Goal: Task Accomplishment & Management: Manage account settings

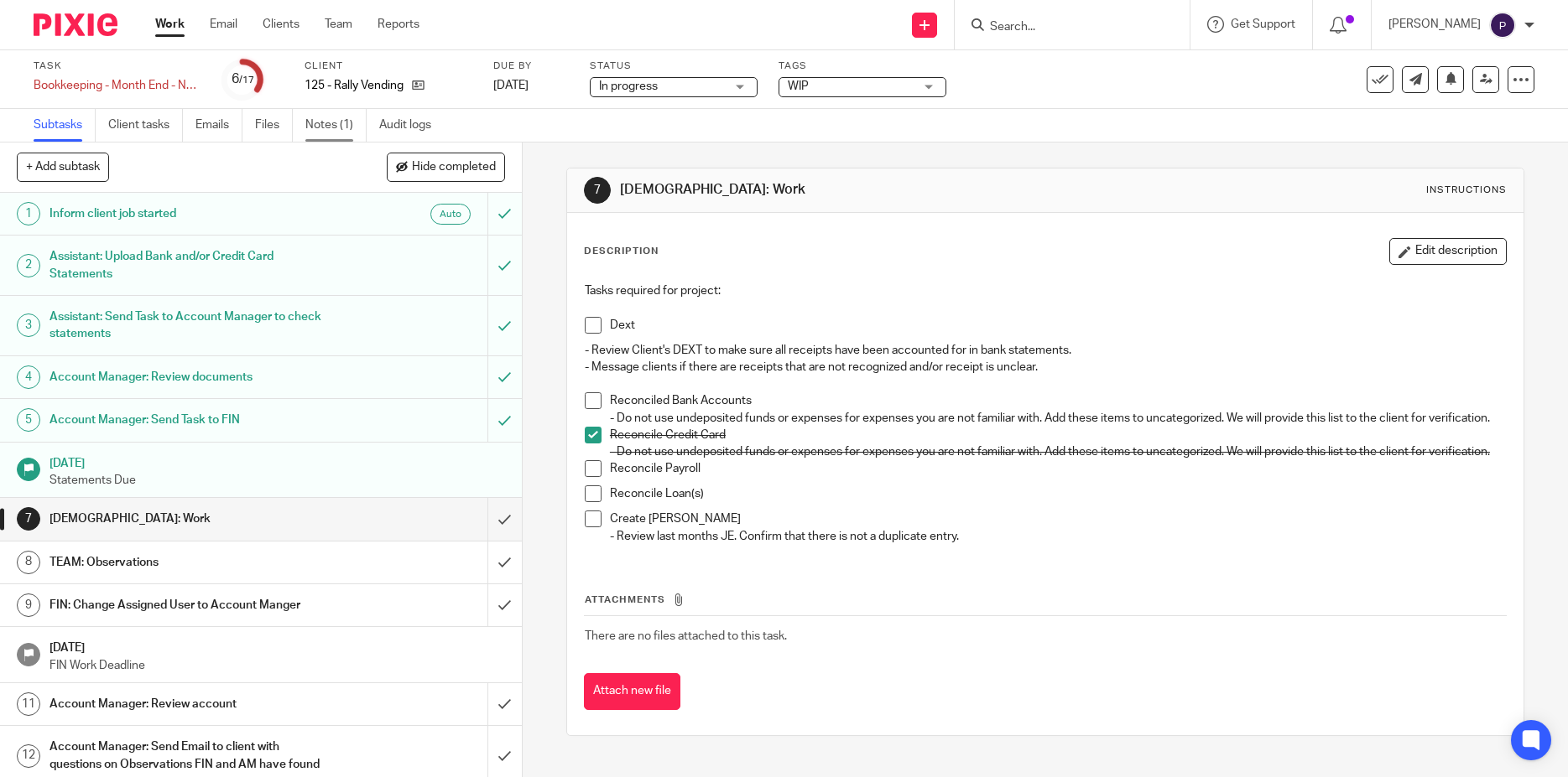
click at [332, 128] on link "Notes (1)" at bounding box center [335, 125] width 61 height 33
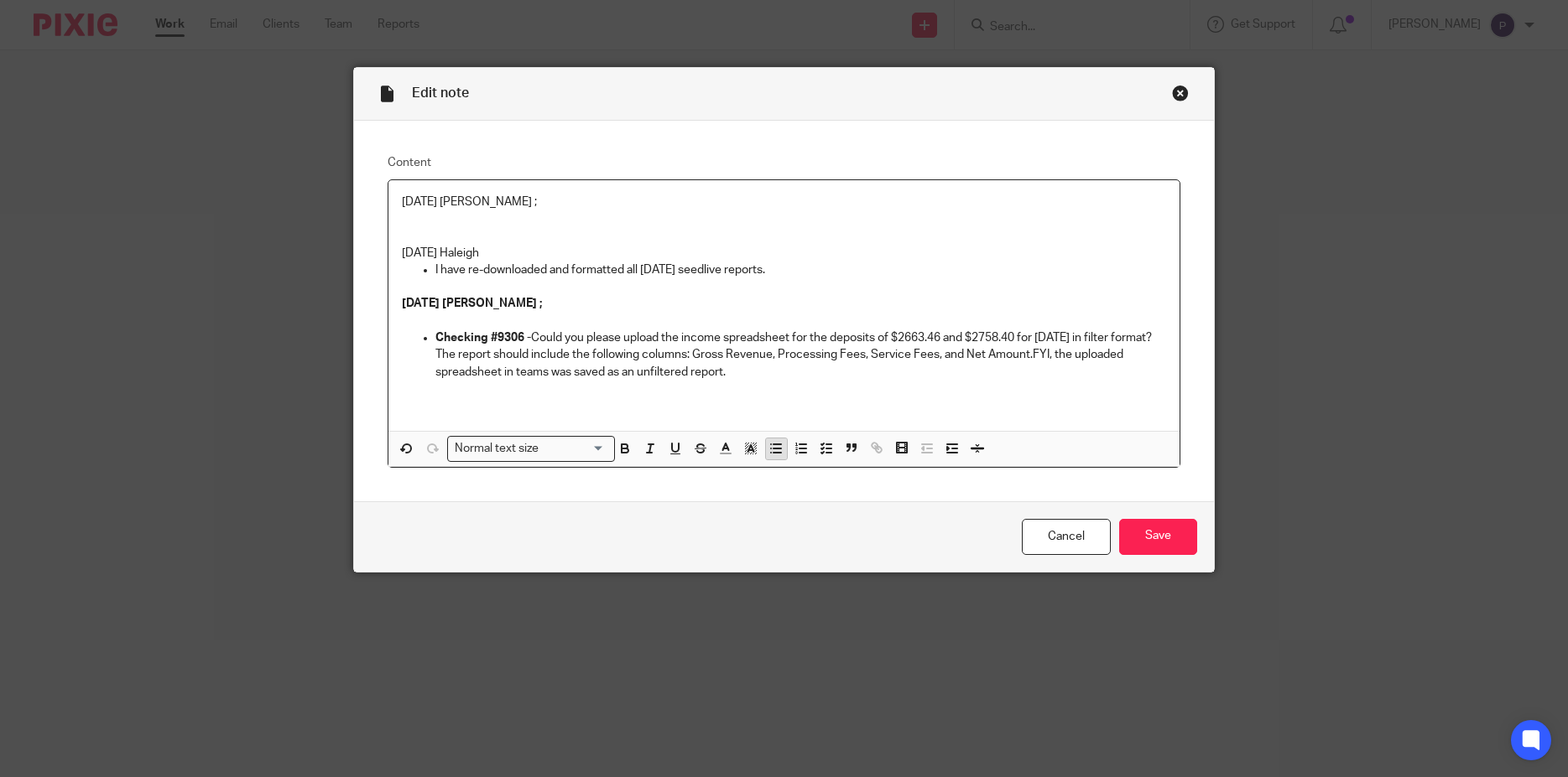
click at [766, 453] on button "button" at bounding box center [776, 449] width 21 height 21
click at [558, 227] on p "You have upload the" at bounding box center [800, 219] width 731 height 17
drag, startPoint x: 542, startPoint y: 214, endPoint x: 427, endPoint y: 219, distance: 115.1
click at [435, 219] on li "You have upload the" at bounding box center [800, 219] width 731 height 17
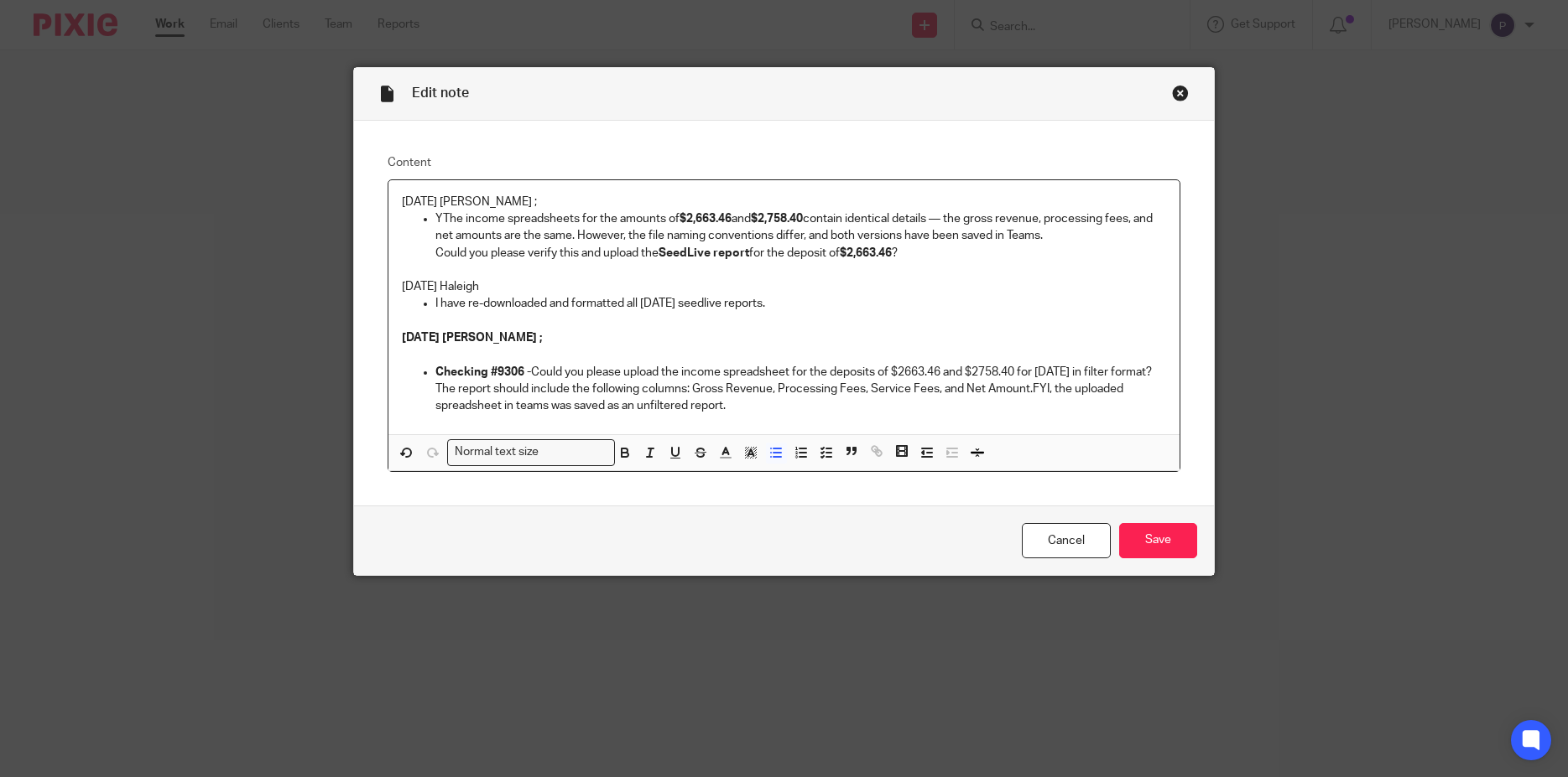
click at [435, 218] on p "YThe income spreadsheets for the amounts of $2,663.46 and $2,758.40 contain ide…" at bounding box center [800, 228] width 731 height 35
click at [435, 217] on p "YThe income spreadsheets for the amounts of $2,663.46 and $2,758.40 contain ide…" at bounding box center [800, 228] width 731 height 35
drag, startPoint x: 527, startPoint y: 218, endPoint x: 394, endPoint y: 199, distance: 134.4
click at [394, 199] on div "08/19/2025 Penny ; Deposit of $2663.46 - The income spreadsheets for the amount…" at bounding box center [784, 307] width 792 height 254
click at [618, 461] on icon "button" at bounding box center [624, 452] width 15 height 15
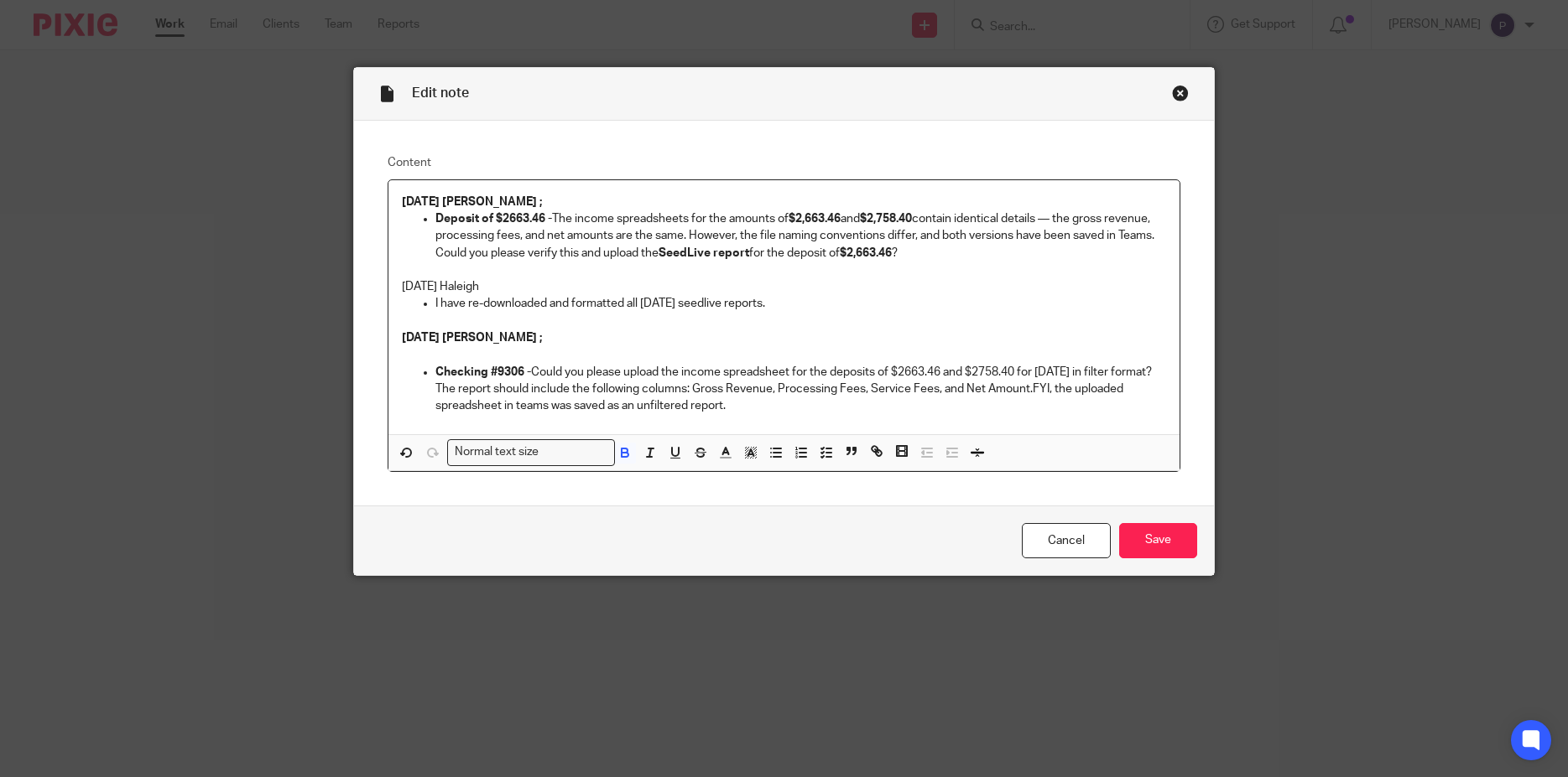
click at [704, 240] on p "Deposit of $2663.46 - The income spreadsheets for the amounts of $2,663.46 and …" at bounding box center [800, 228] width 731 height 35
click at [820, 216] on strong "$2,663.46" at bounding box center [815, 218] width 52 height 12
drag, startPoint x: 657, startPoint y: 270, endPoint x: 748, endPoint y: 269, distance: 91.0
click at [748, 261] on p "Could you please verify this and upload the SeedLive report for the deposit of …" at bounding box center [800, 253] width 731 height 17
drag, startPoint x: 576, startPoint y: 275, endPoint x: 582, endPoint y: 294, distance: 19.9
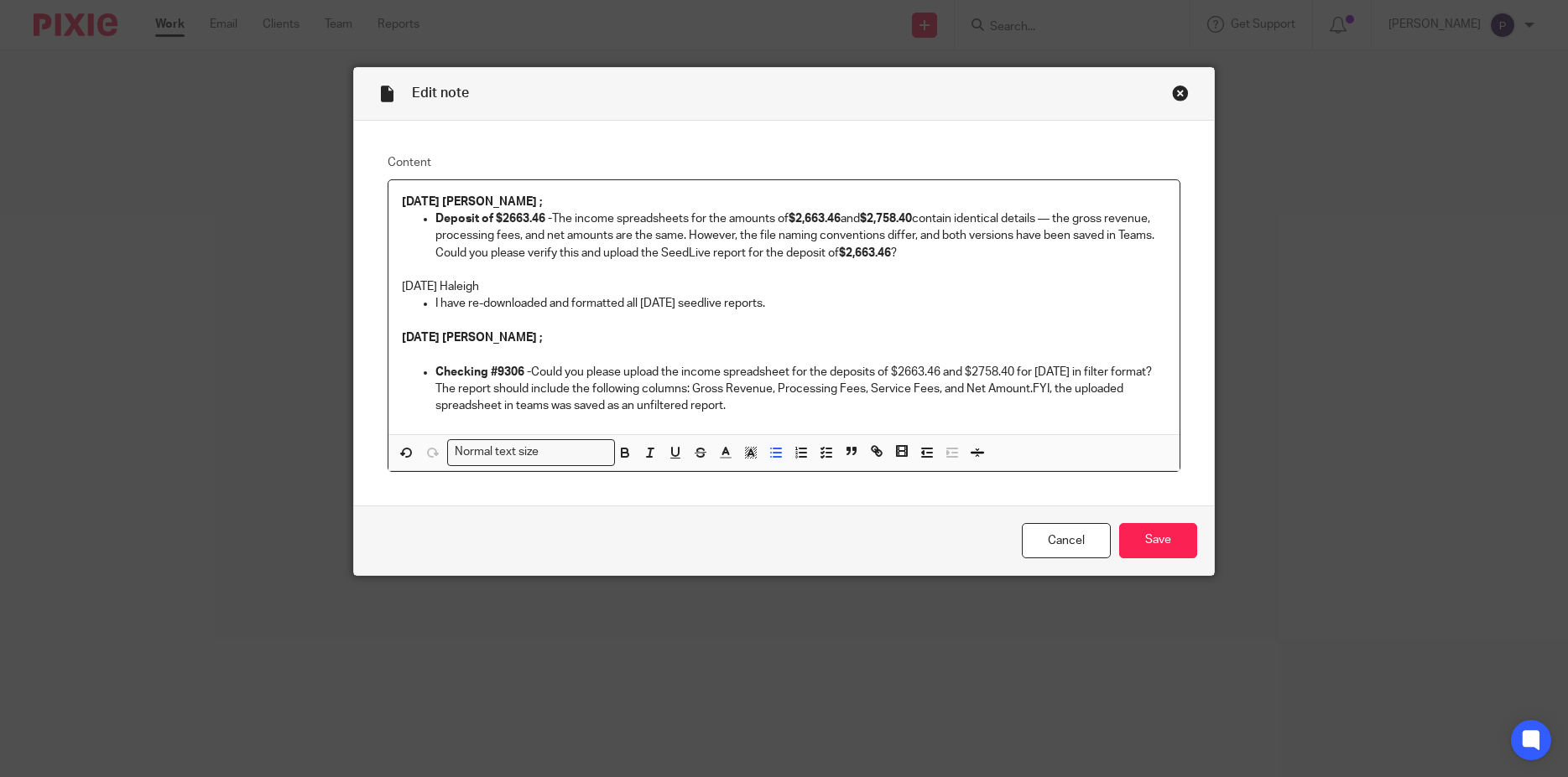
click at [575, 261] on p "Could you please verify this and upload the SeedLive report for the deposit of …" at bounding box center [800, 253] width 731 height 17
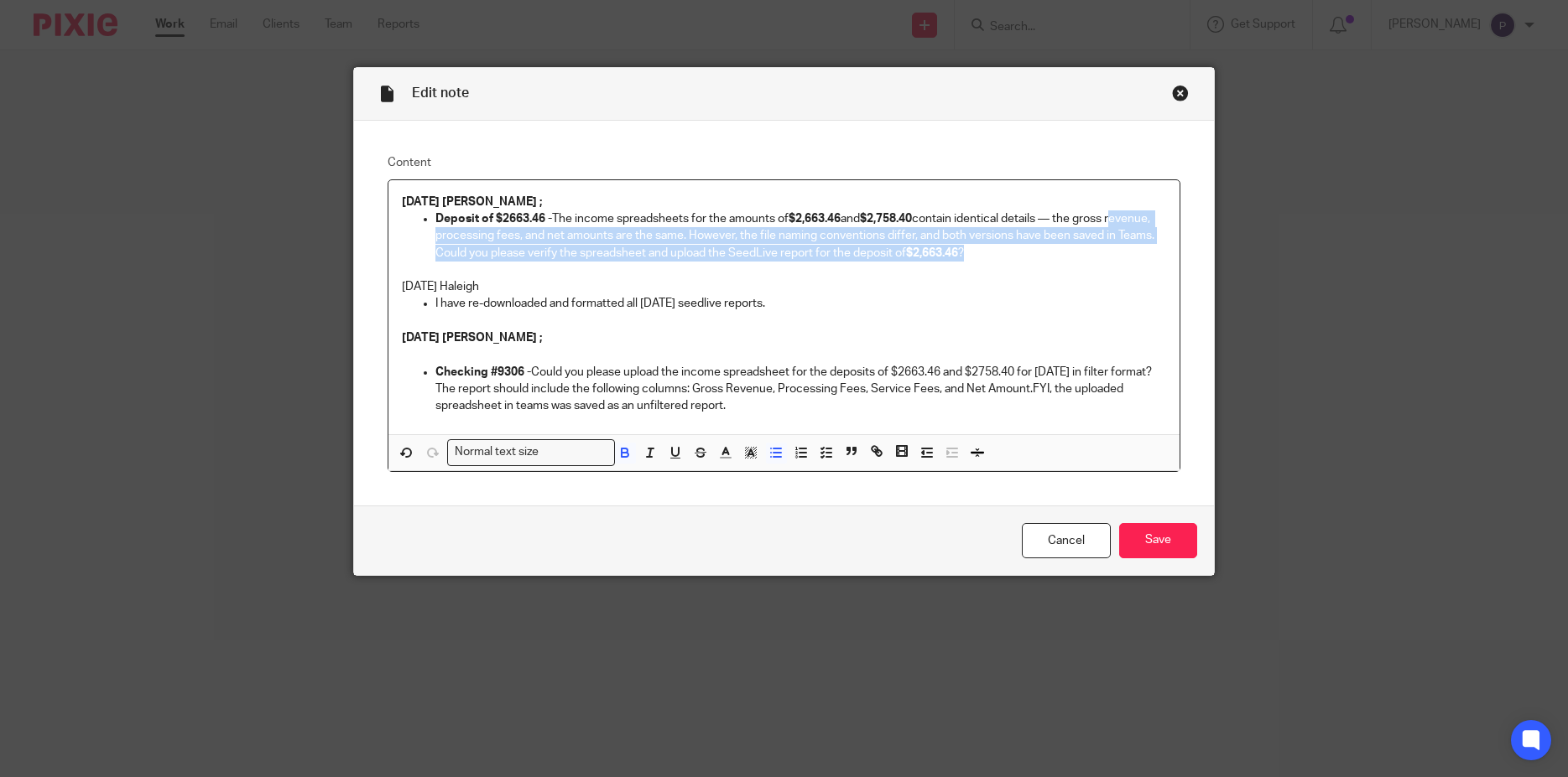
drag, startPoint x: 901, startPoint y: 266, endPoint x: 427, endPoint y: 220, distance: 476.2
click at [435, 220] on li "Deposit of $2663.46 - The income spreadsheets for the amounts of $2,663.46 and …" at bounding box center [800, 237] width 731 height 51
copy li "revenue, processing fees, and net amounts are the same. However, the file namin…"
click at [435, 220] on li "Deposit of $2663.46 - The income spreadsheets for the amounts of $2,663.46 and …" at bounding box center [800, 237] width 731 height 51
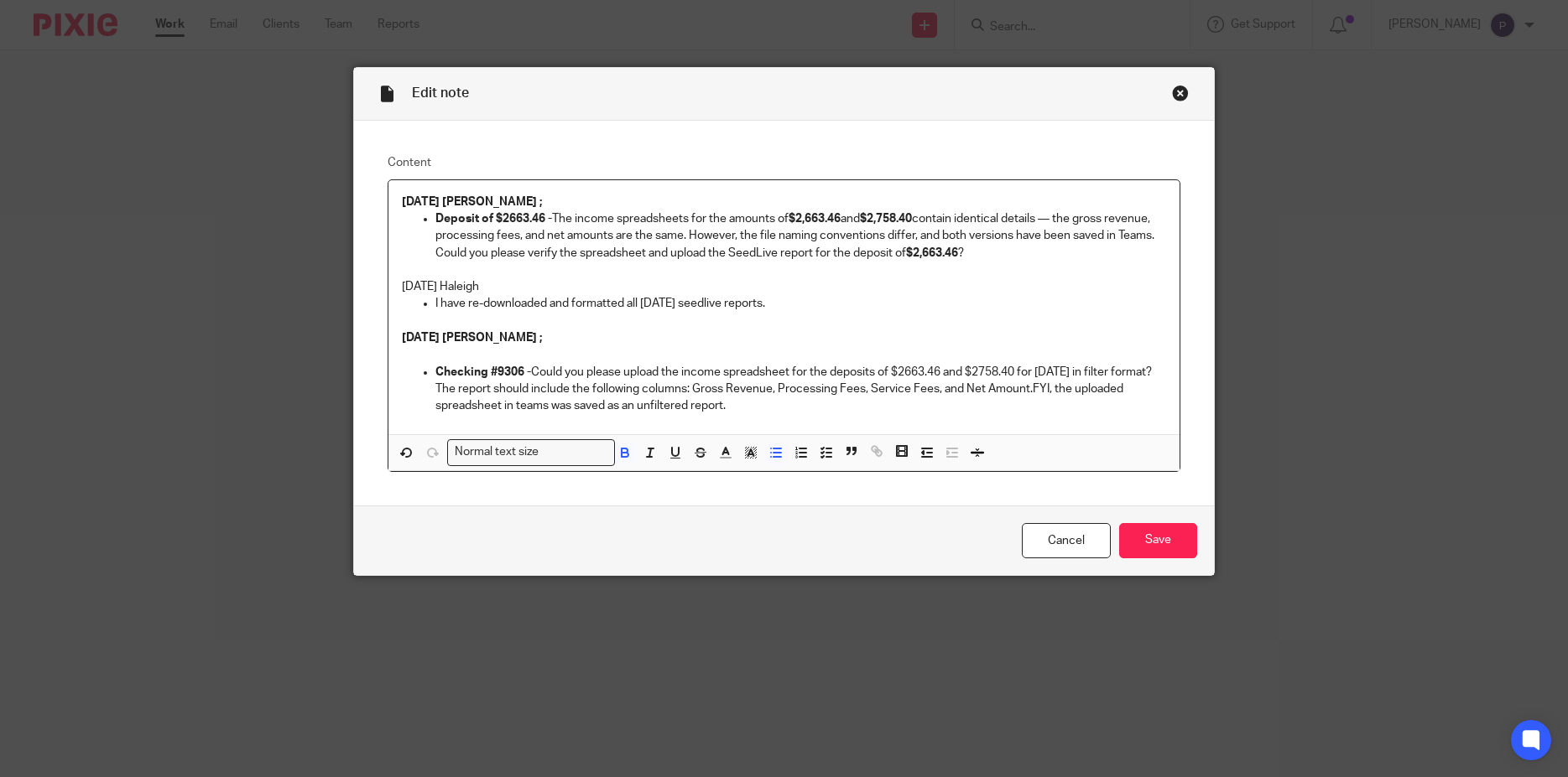
click at [435, 215] on strong "Deposit of $2663.46 -" at bounding box center [494, 218] width 117 height 12
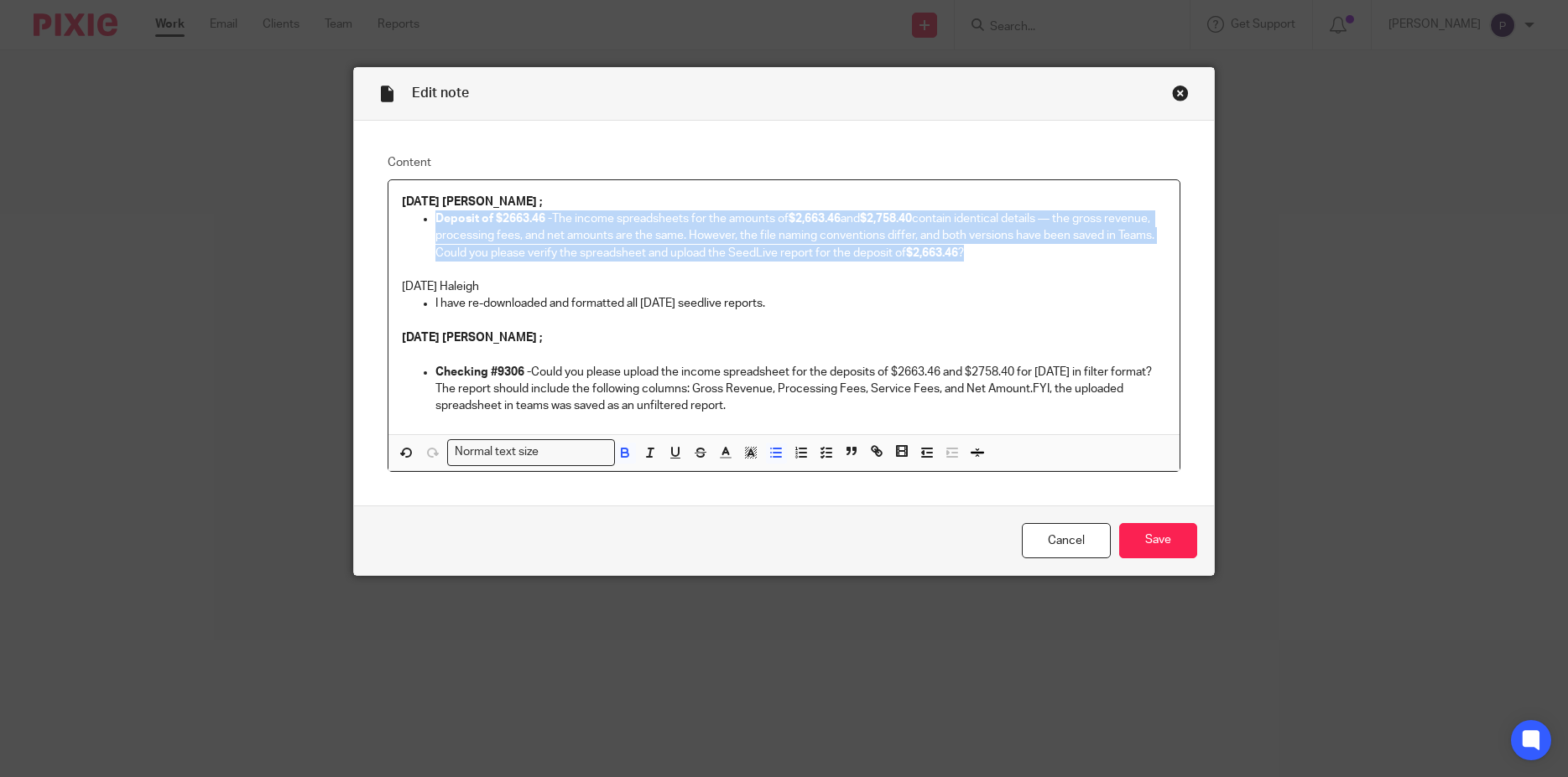
drag, startPoint x: 429, startPoint y: 215, endPoint x: 1023, endPoint y: 278, distance: 597.3
click at [1023, 261] on li "Deposit of $2663.46 - The income spreadsheets for the amounts of $2,663.46 and …" at bounding box center [800, 237] width 731 height 51
copy li "Deposit of $2663.46 - The income spreadsheets for the amounts of $2,663.46 and …"
click at [1143, 559] on input "Save" at bounding box center [1158, 540] width 78 height 36
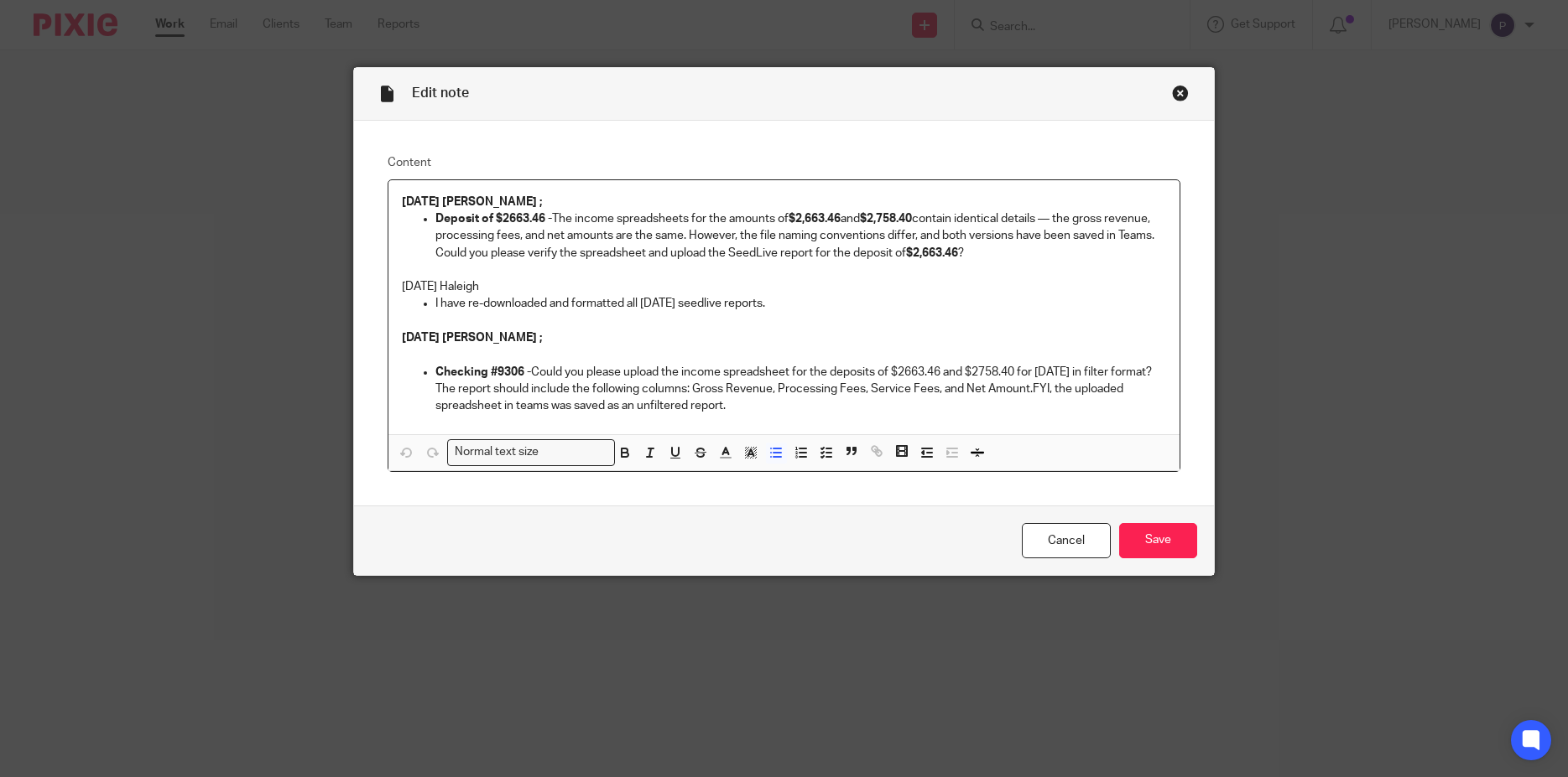
click at [729, 235] on p "Deposit of $2663.46 - The income spreadsheets for the amounts of $2,663.46 and …" at bounding box center [800, 228] width 731 height 35
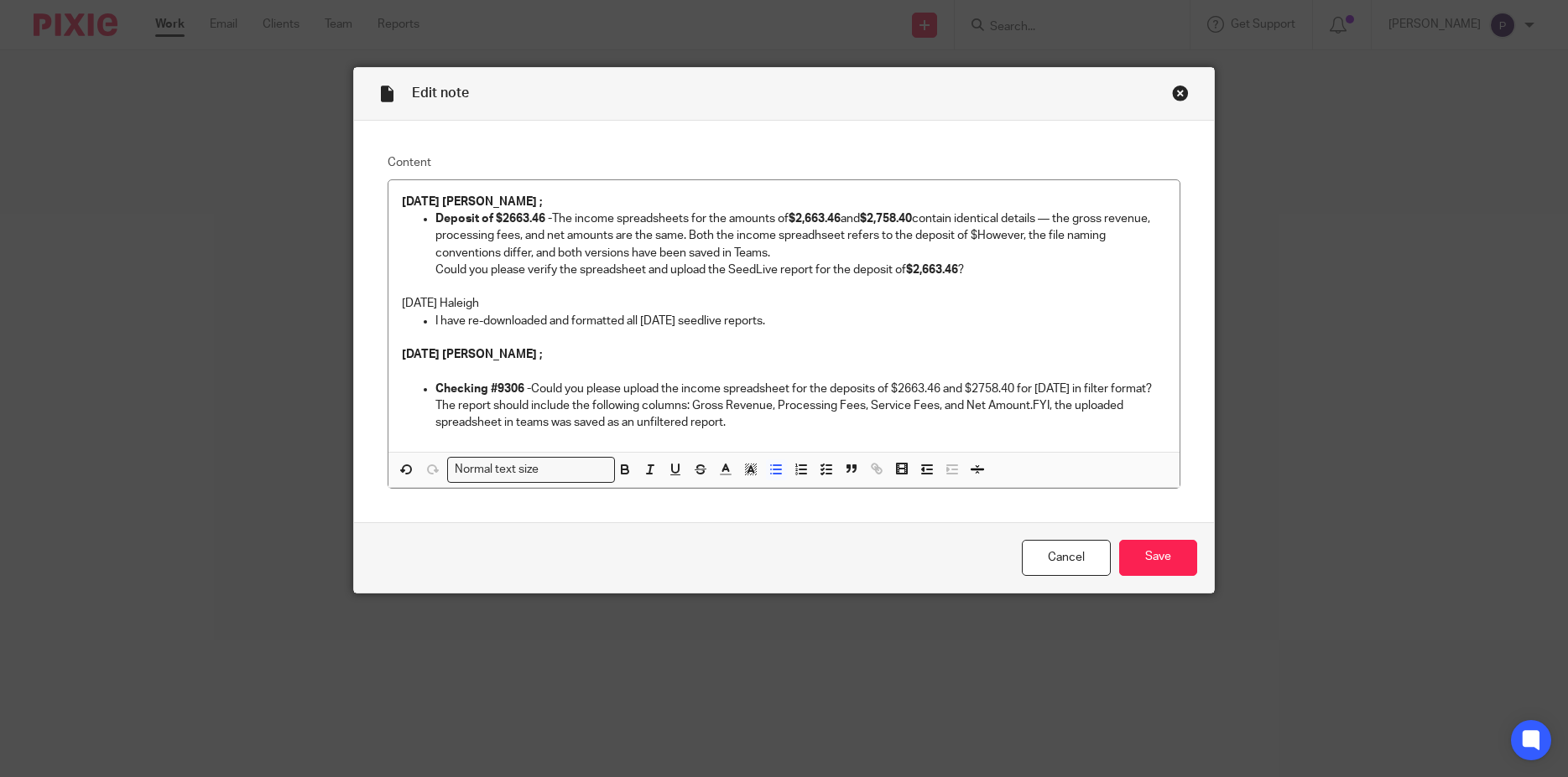
click at [1018, 234] on p "Deposit of $2663.46 - The income spreadsheets for the amounts of $2,663.46 and …" at bounding box center [800, 237] width 731 height 51
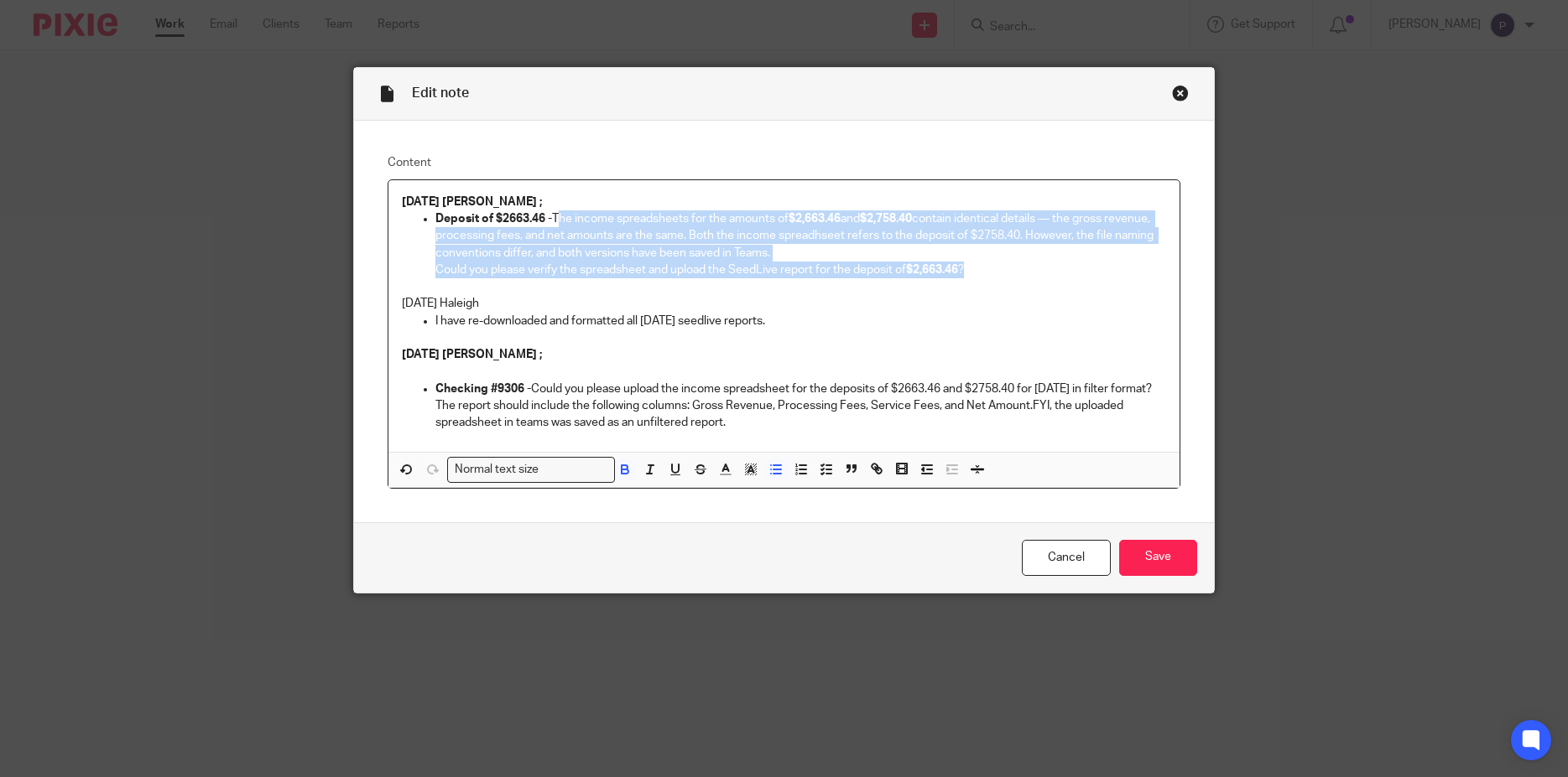
drag, startPoint x: 979, startPoint y: 268, endPoint x: 552, endPoint y: 214, distance: 430.4
click at [552, 214] on li "Deposit of $2663.46 - The income spreadsheets for the amounts of $2,663.46 and …" at bounding box center [800, 245] width 731 height 68
copy li "The income spreadsheets for the amounts of $2,663.46 and $2,758.40 contain iden…"
click at [486, 230] on p "Deposit of $2663.46 - The income spreadsheets for the amounts of $2,663.46 and …" at bounding box center [800, 237] width 731 height 51
drag, startPoint x: 550, startPoint y: 215, endPoint x: 983, endPoint y: 270, distance: 436.5
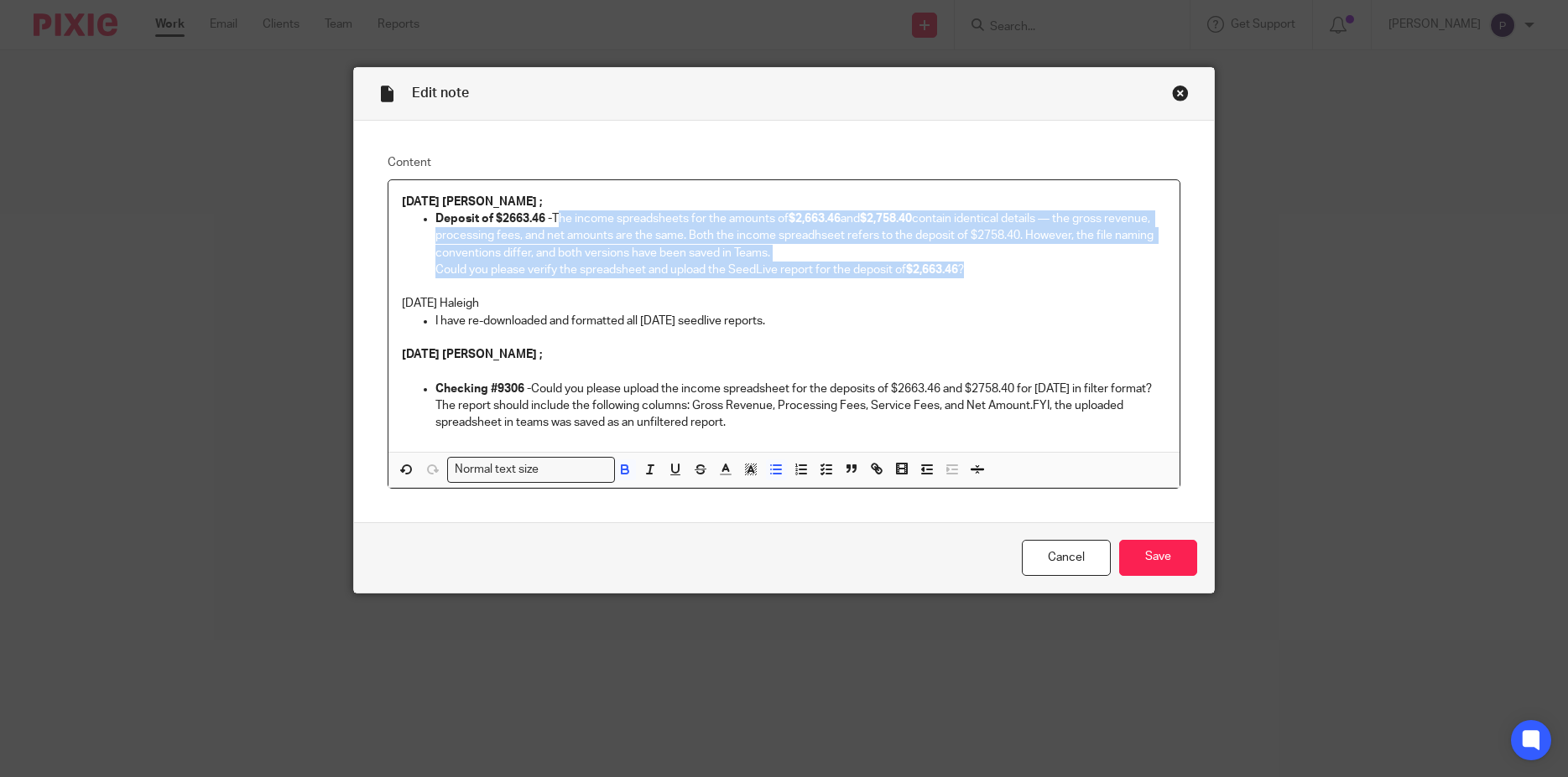
click at [983, 270] on li "Deposit of $2663.46 - The income spreadsheets for the amounts of $2,663.46 and …" at bounding box center [800, 245] width 731 height 68
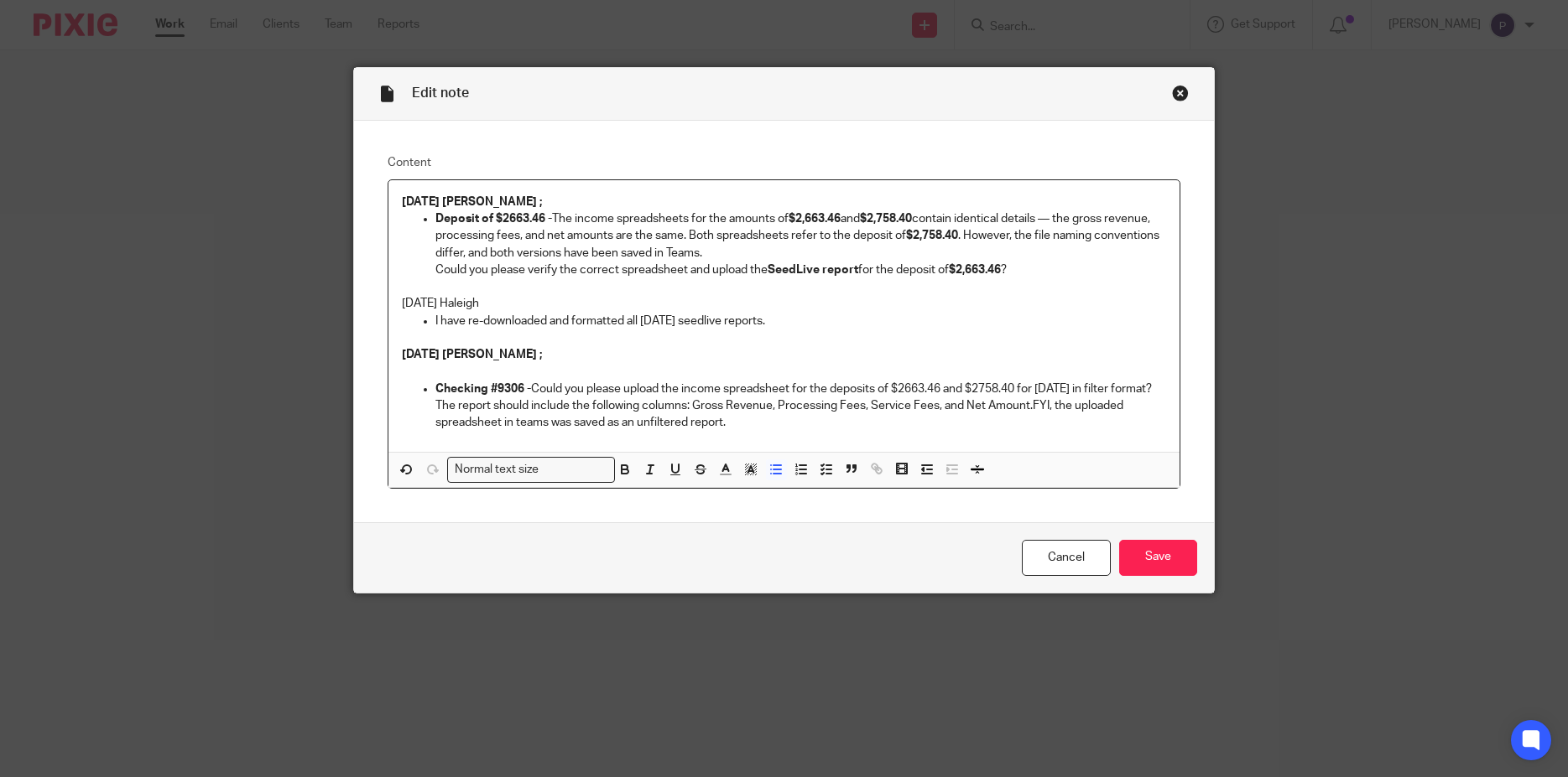
click at [548, 216] on p "Deposit of $2663.46 - The income spreadsheets for the amounts of $2,663.46 and …" at bounding box center [800, 237] width 731 height 51
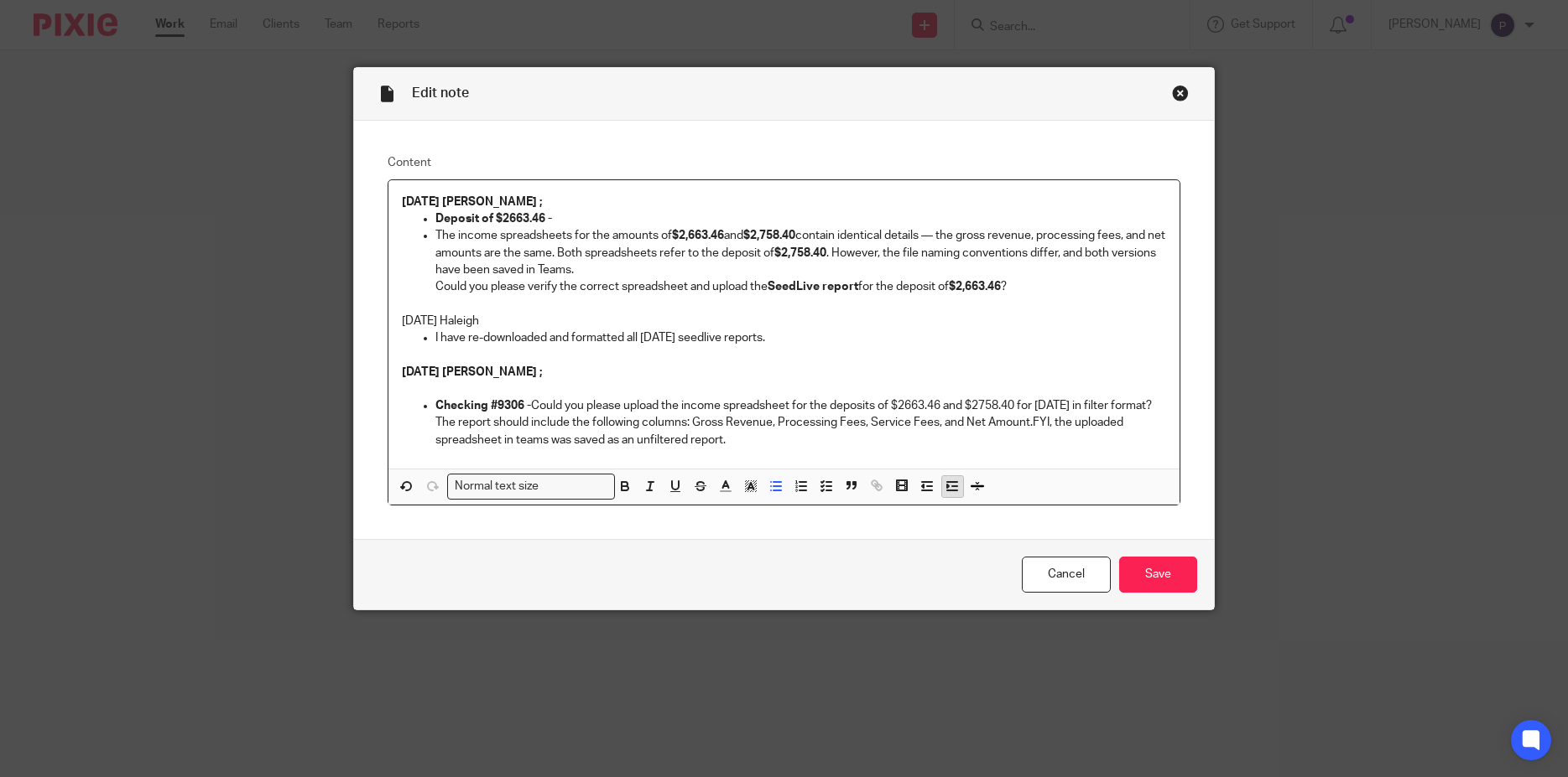
click at [945, 493] on icon "button" at bounding box center [952, 486] width 15 height 15
click at [933, 252] on p "The income spreadsheets for the amounts of $2,663.46 and $2,758.40 contain iden…" at bounding box center [817, 253] width 698 height 51
click at [654, 253] on p "The income spreadsheets for the amounts of $2,663.46 and $2,758.40 contain iden…" at bounding box center [817, 253] width 698 height 51
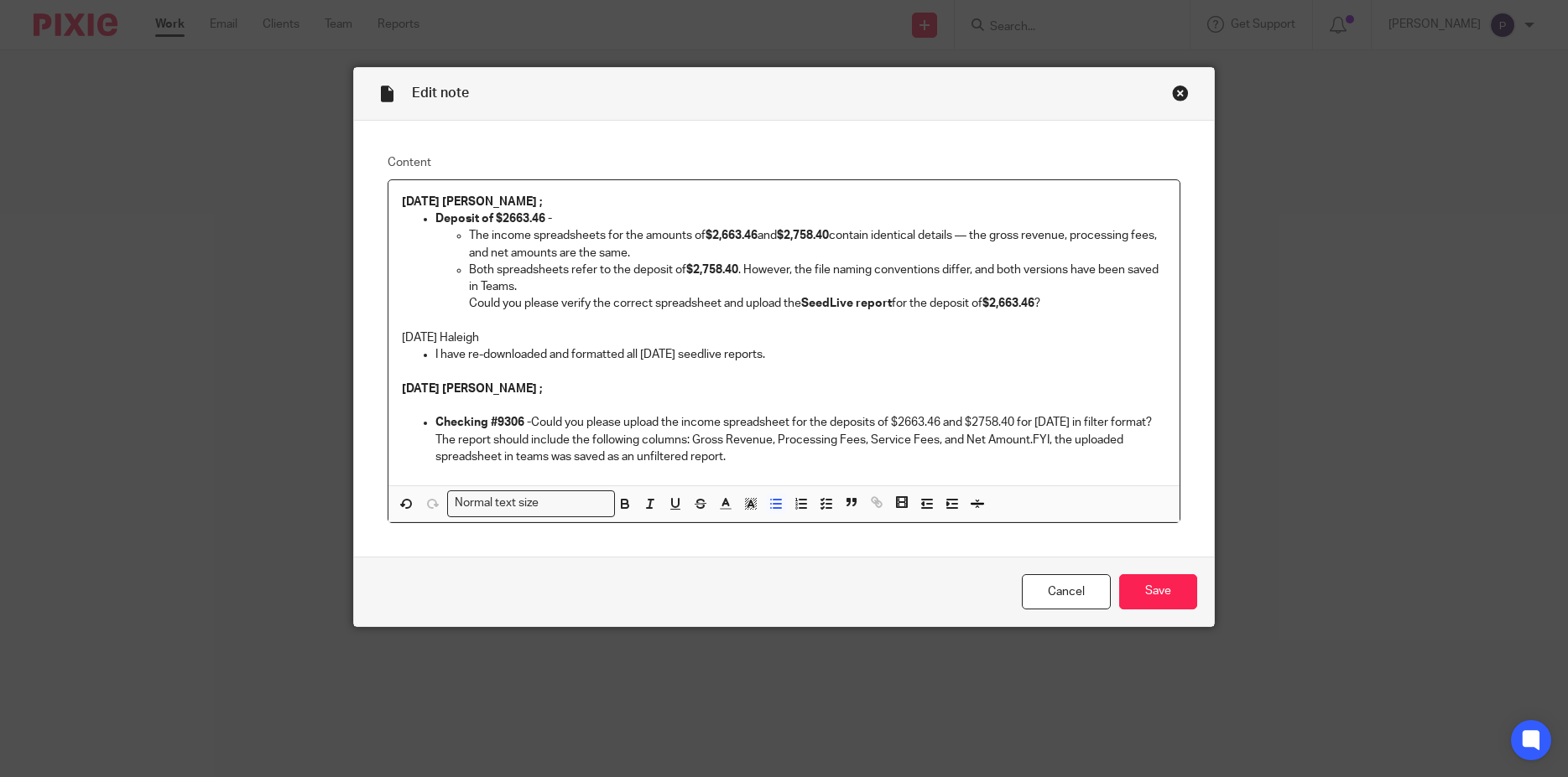
click at [469, 303] on p "Could you please verify the correct spreadsheet and upload the SeedLive report …" at bounding box center [817, 303] width 698 height 17
click at [893, 385] on p "08/14/2025 Penny ;" at bounding box center [784, 389] width 765 height 17
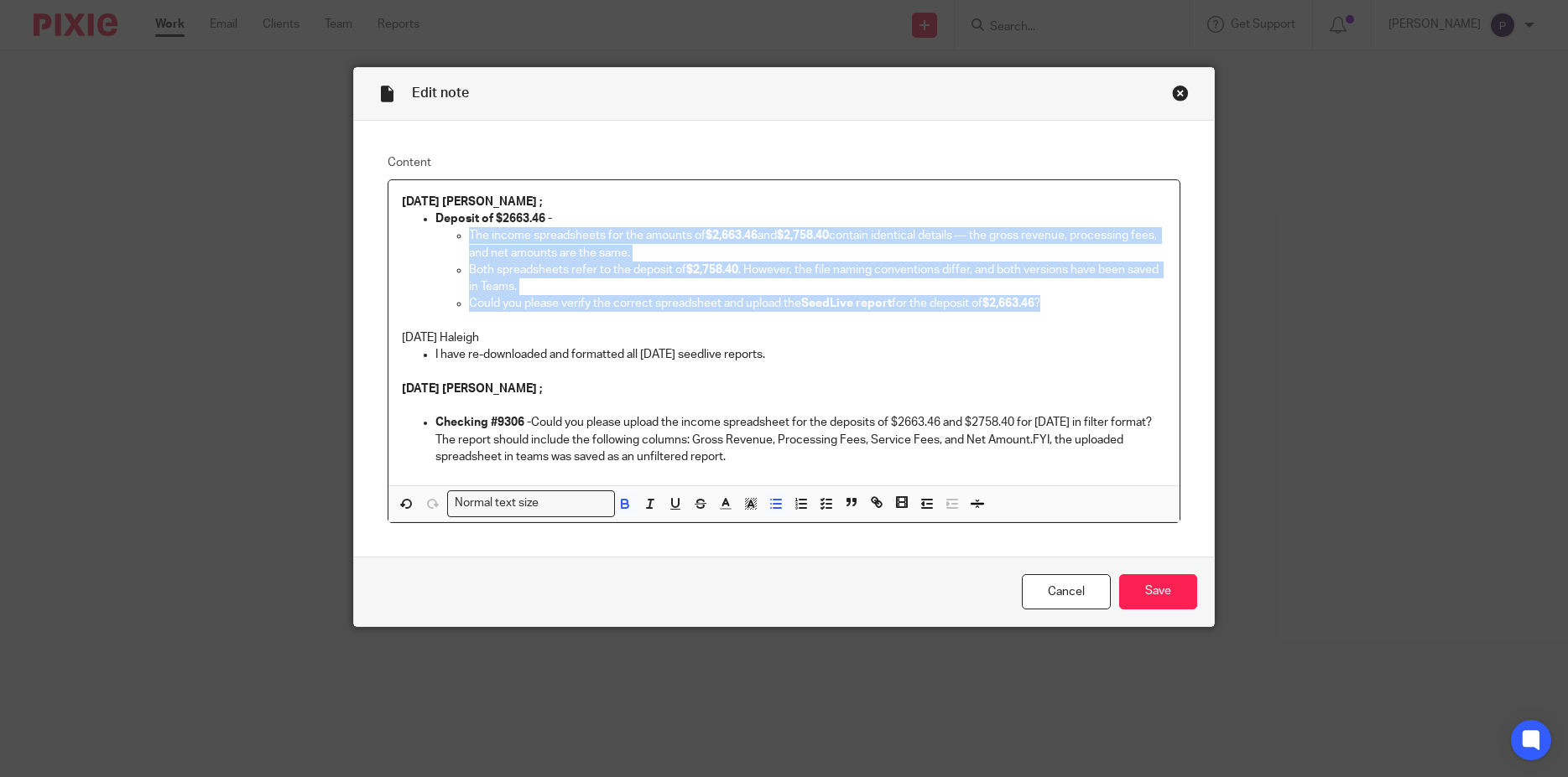
drag, startPoint x: 1054, startPoint y: 308, endPoint x: 461, endPoint y: 233, distance: 597.7
click at [461, 233] on ul "The income spreadsheets for the amounts of $2,663.46 and $2,758.40 contain iden…" at bounding box center [800, 269] width 731 height 85
copy ul "The income spreadsheets for the amounts of $2,663.46 and $2,758.40 contain iden…"
click at [1143, 594] on input "Save" at bounding box center [1158, 592] width 78 height 36
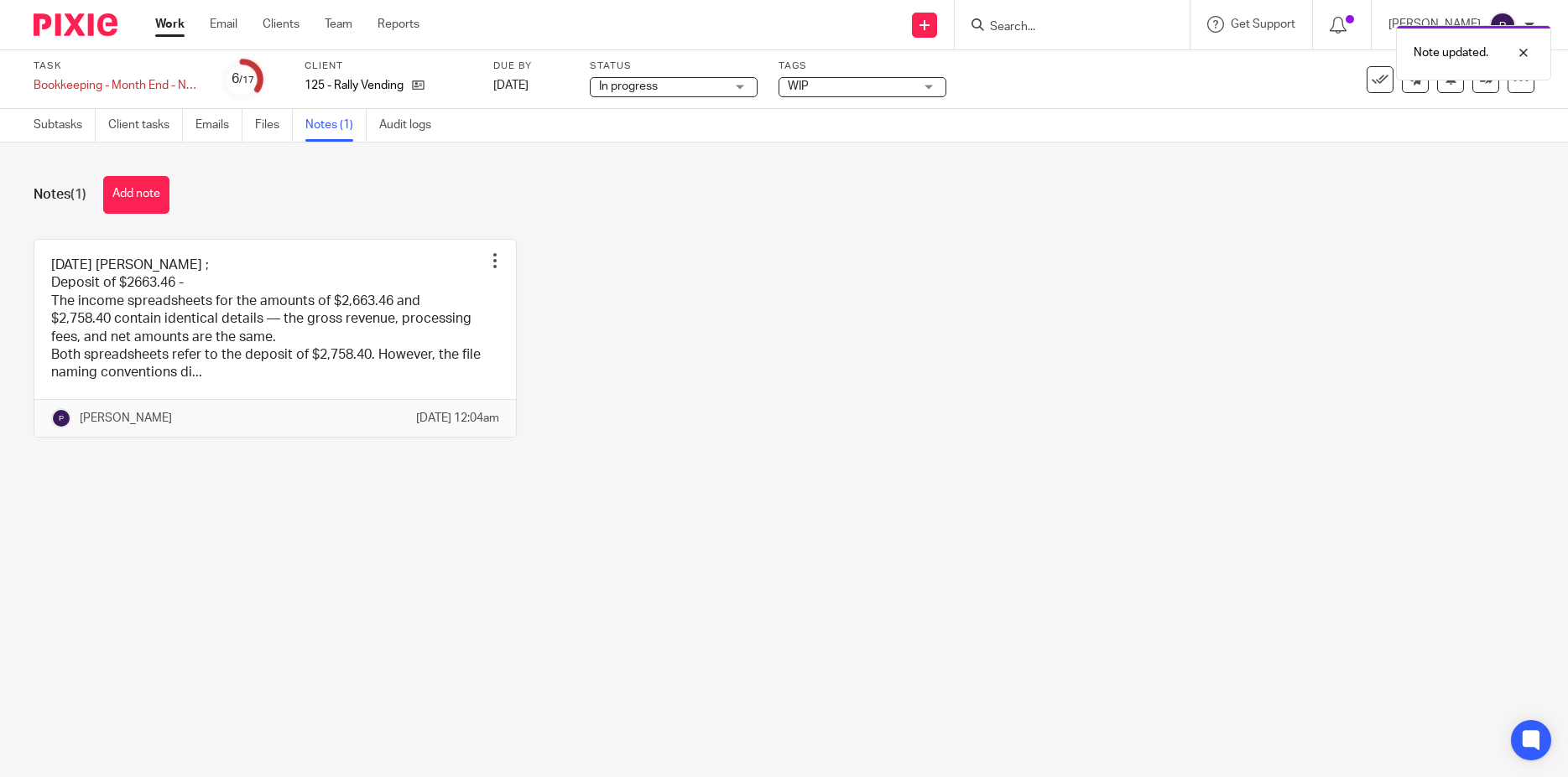
click at [856, 90] on span "WIP" at bounding box center [851, 87] width 126 height 18
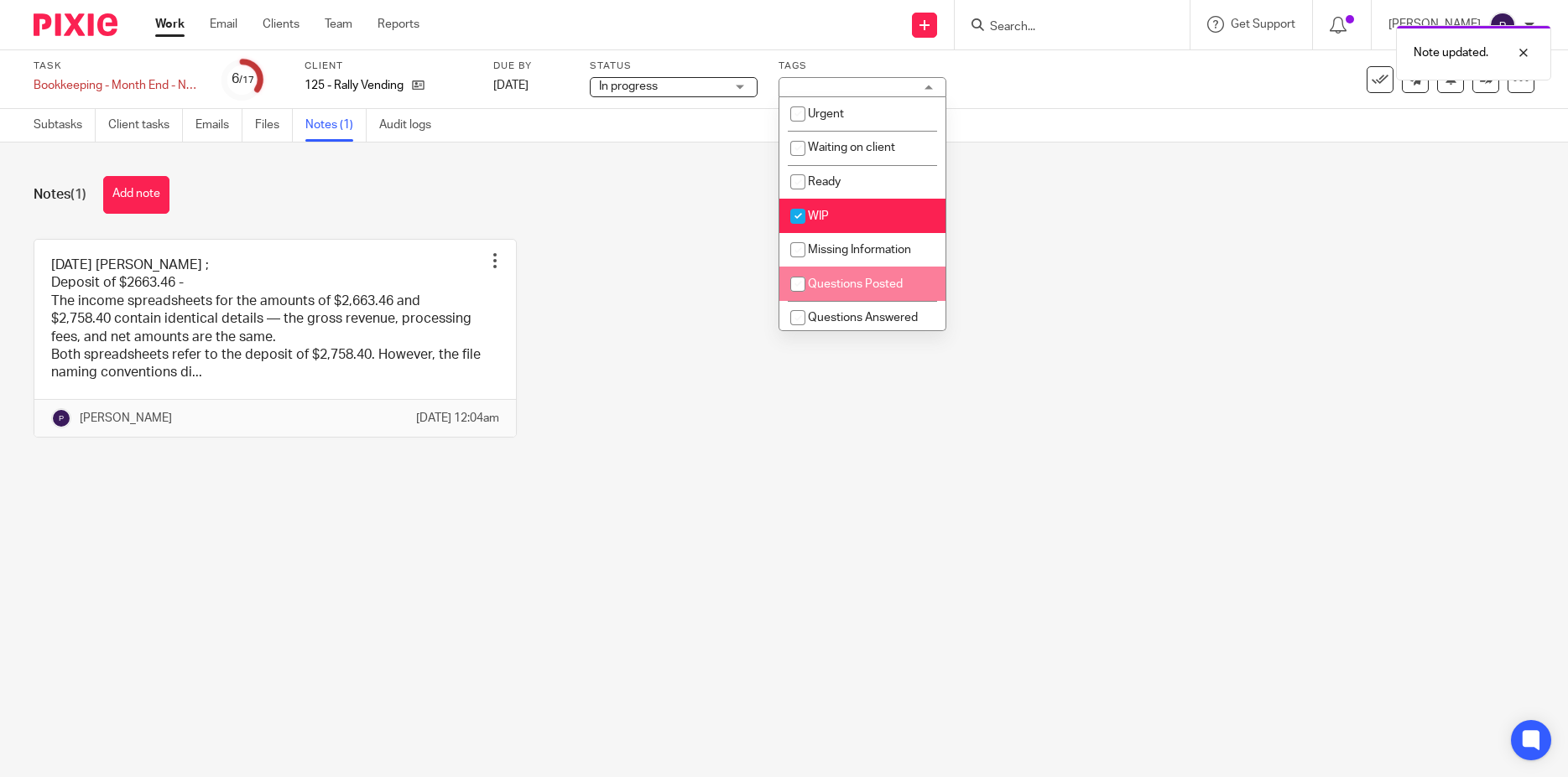
click at [797, 282] on input "checkbox" at bounding box center [798, 284] width 32 height 32
checkbox input "true"
click at [794, 216] on input "checkbox" at bounding box center [798, 216] width 32 height 32
checkbox input "false"
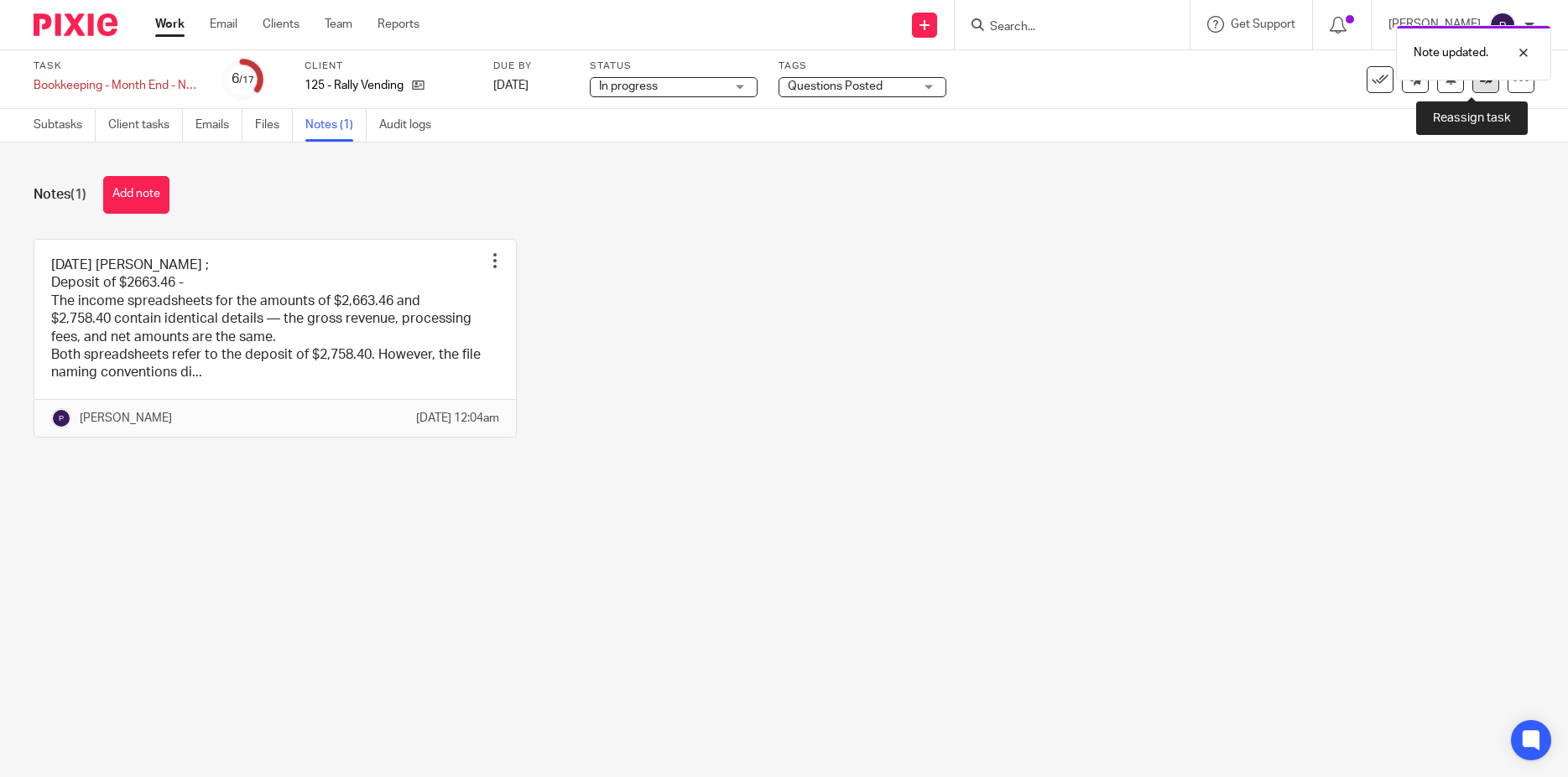
click at [1472, 86] on link at bounding box center [1486, 80] width 27 height 27
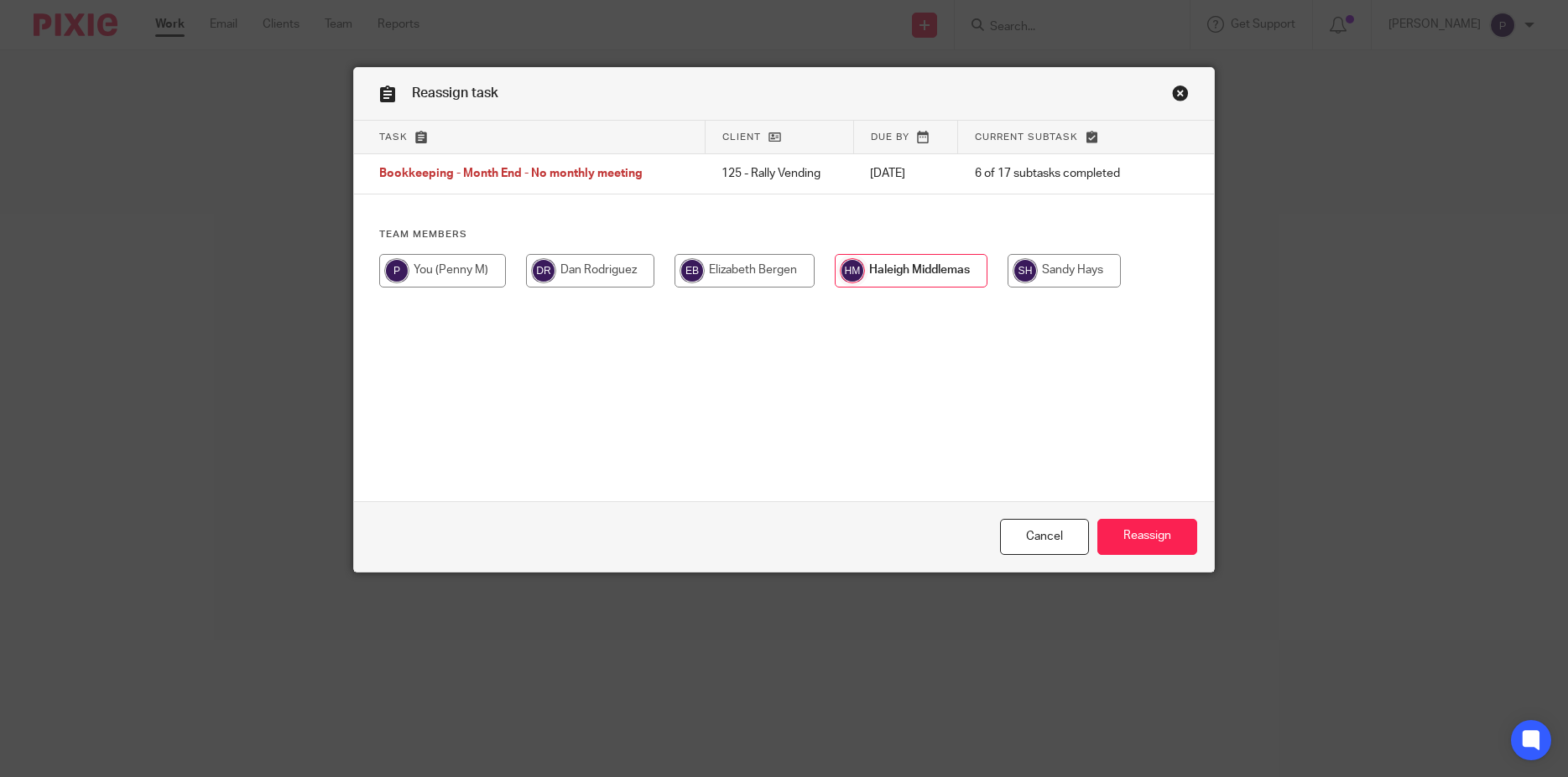
click at [1151, 540] on input "Reassign" at bounding box center [1147, 537] width 100 height 36
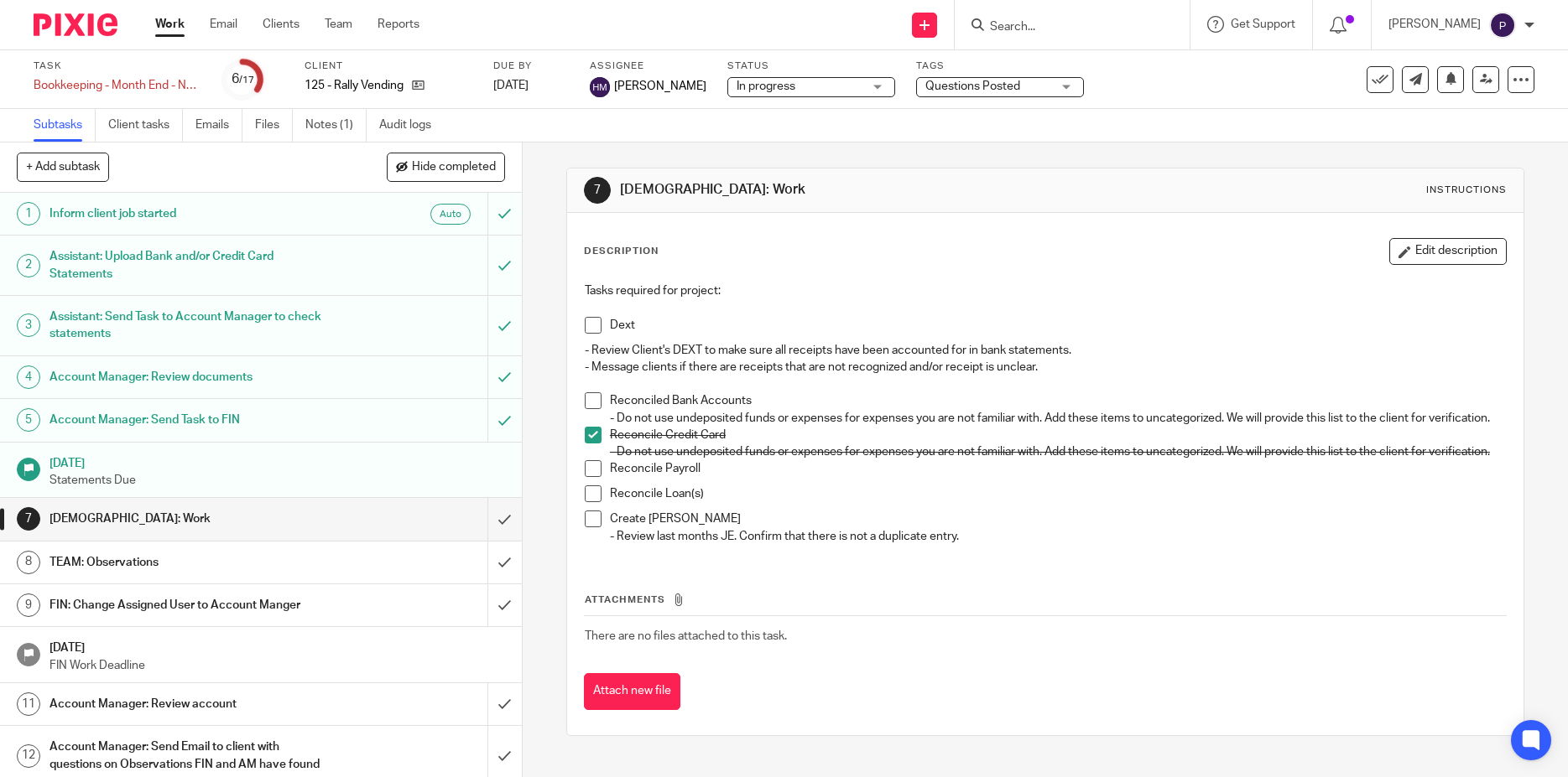
click at [166, 26] on link "Work" at bounding box center [169, 24] width 29 height 17
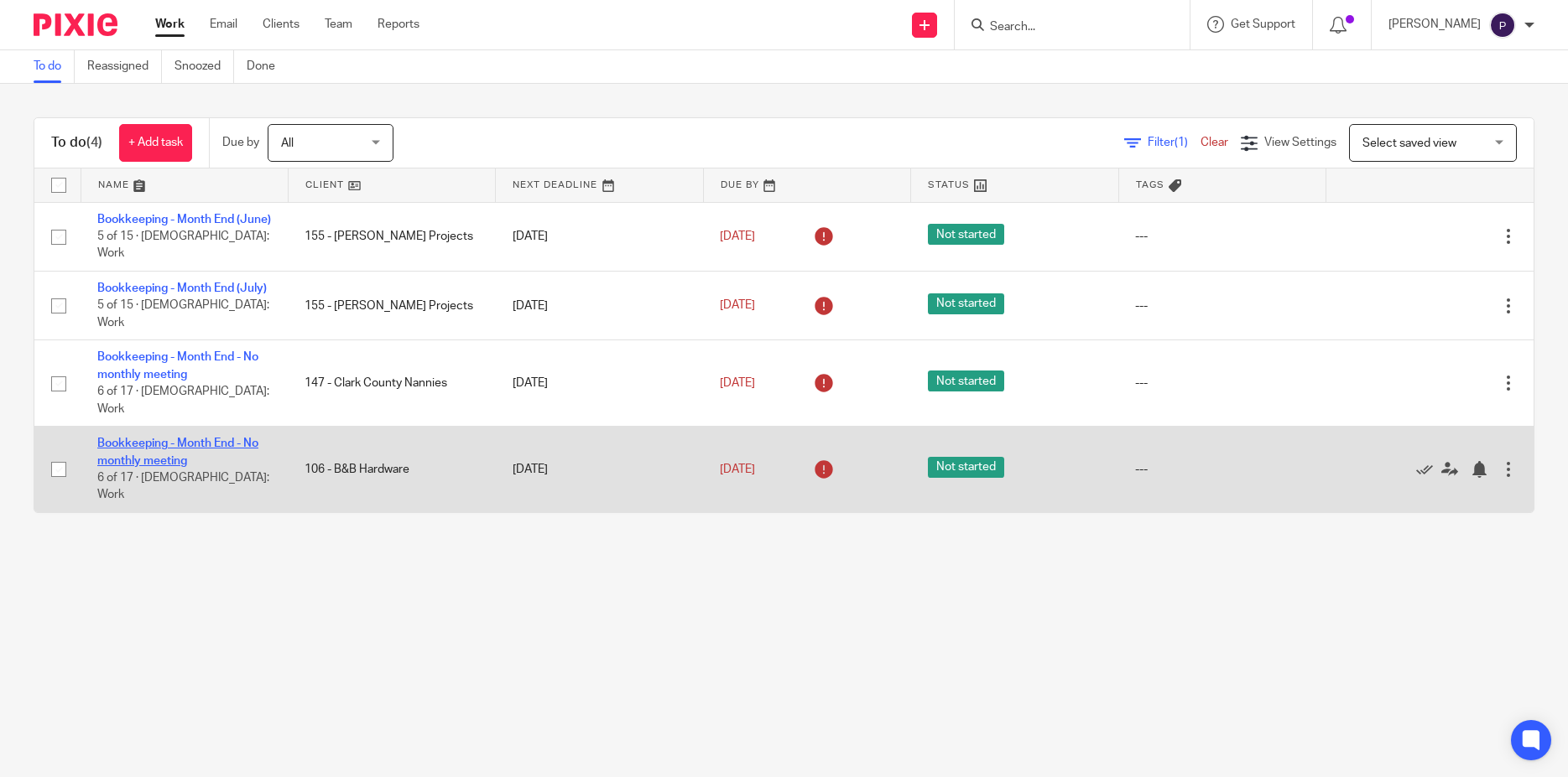
click at [191, 438] on link "Bookkeeping - Month End - No monthly meeting" at bounding box center [178, 452] width 161 height 28
